Goal: Task Accomplishment & Management: Use online tool/utility

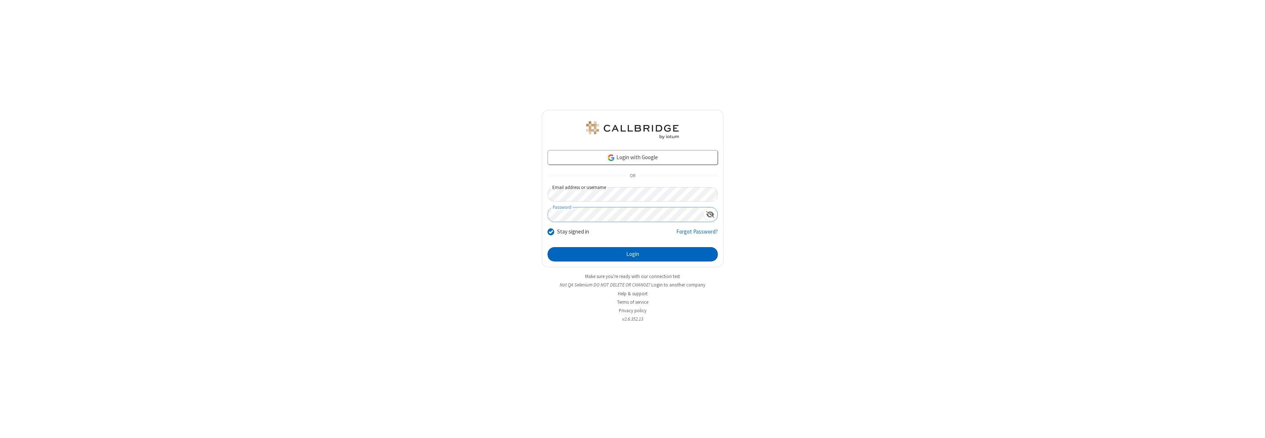
click at [633, 254] on button "Login" at bounding box center [633, 254] width 170 height 15
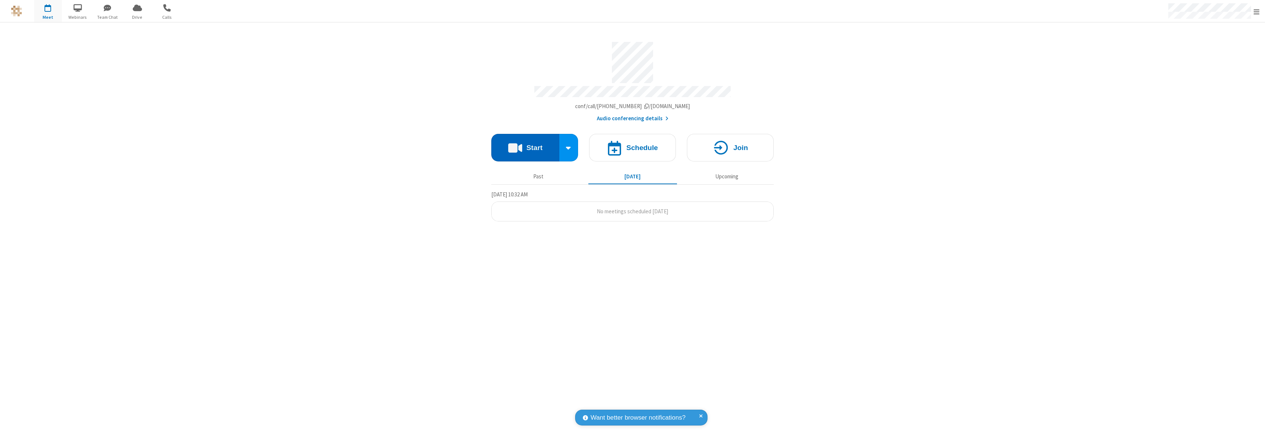
click at [525, 144] on button "Start" at bounding box center [525, 148] width 68 height 28
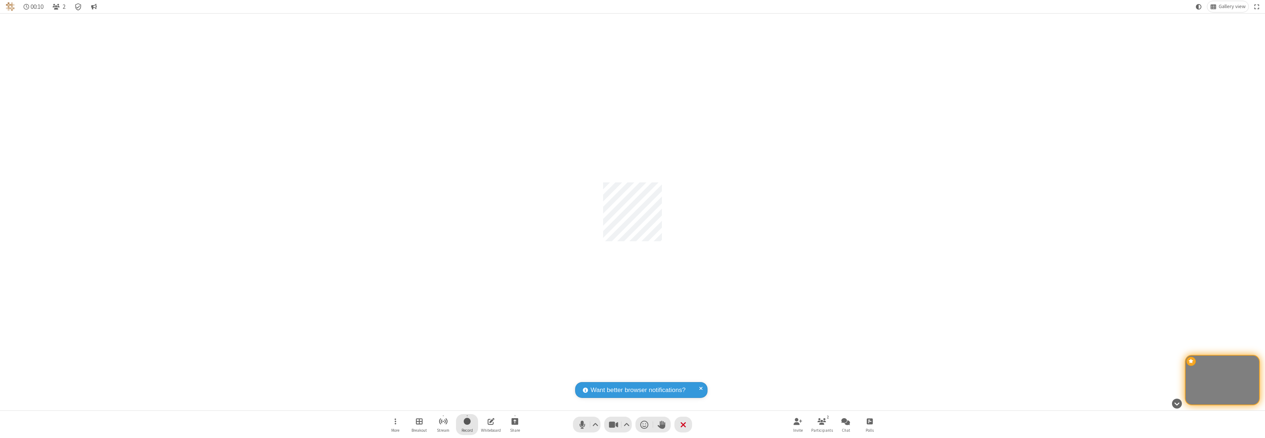
click at [467, 425] on span "Start recording" at bounding box center [467, 421] width 7 height 9
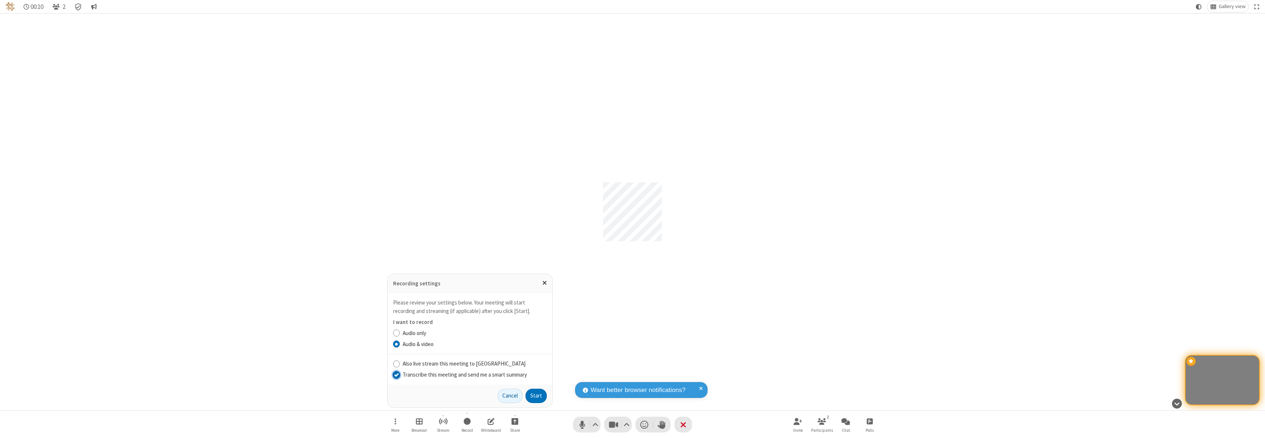
click at [396, 374] on input "Transcribe this meeting and send me a smart summary" at bounding box center [396, 375] width 7 height 8
click at [475, 344] on label "Audio & video" at bounding box center [475, 344] width 144 height 8
click at [400, 344] on input "Audio & video" at bounding box center [396, 344] width 7 height 8
click at [536, 396] on button "Start" at bounding box center [536, 396] width 21 height 15
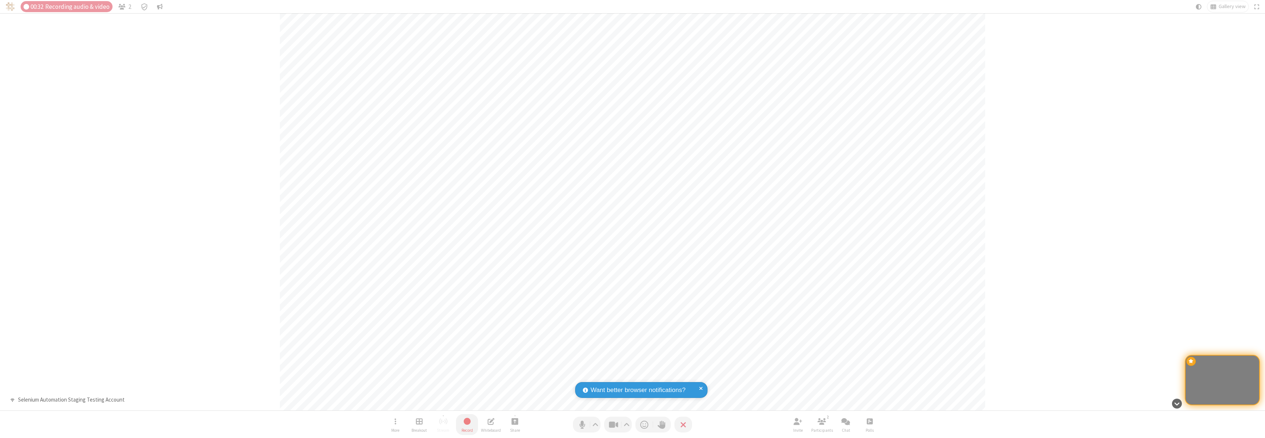
click at [467, 425] on span "Stop recording" at bounding box center [467, 421] width 8 height 9
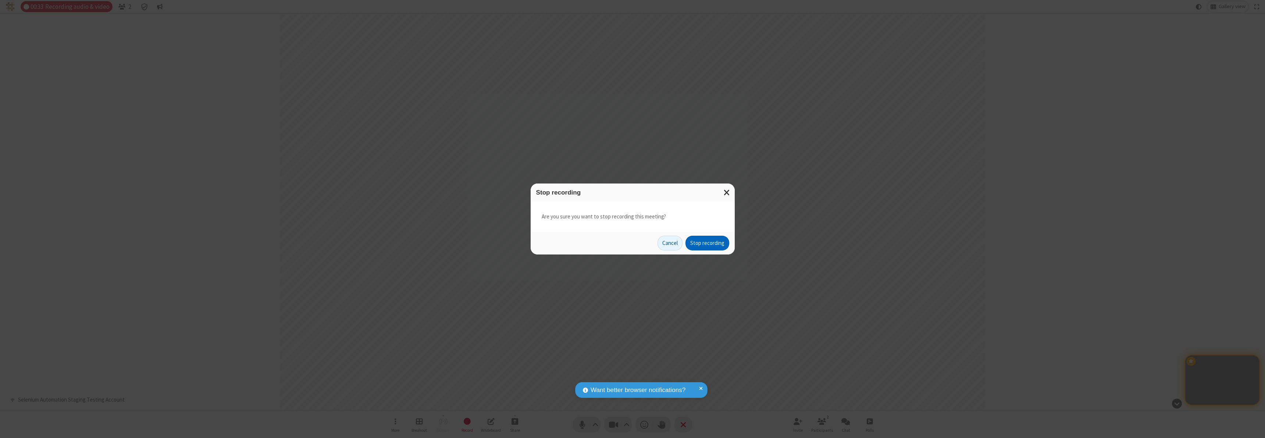
click at [707, 243] on button "Stop recording" at bounding box center [708, 243] width 44 height 15
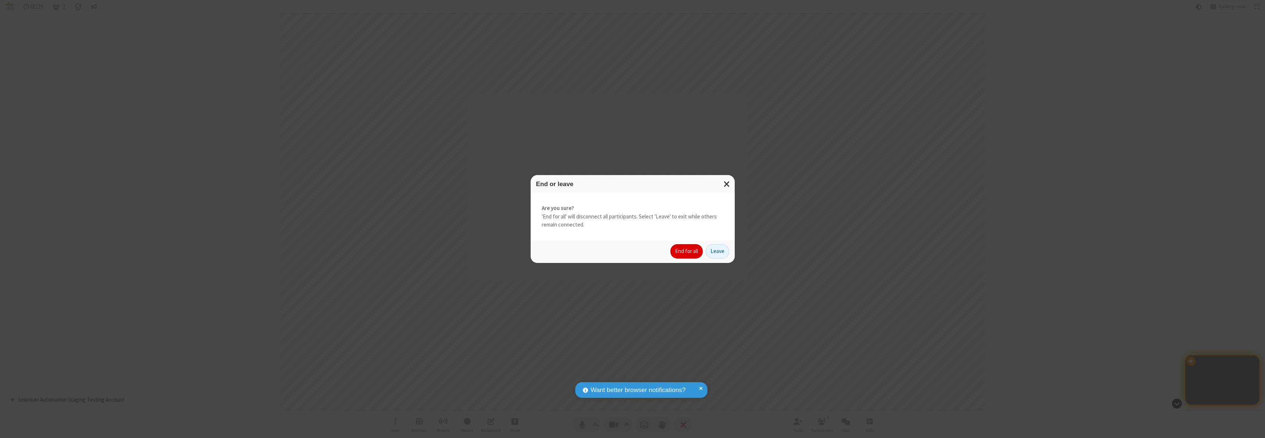
click at [687, 251] on button "End for all" at bounding box center [687, 251] width 32 height 15
